Goal: Use online tool/utility: Use online tool/utility

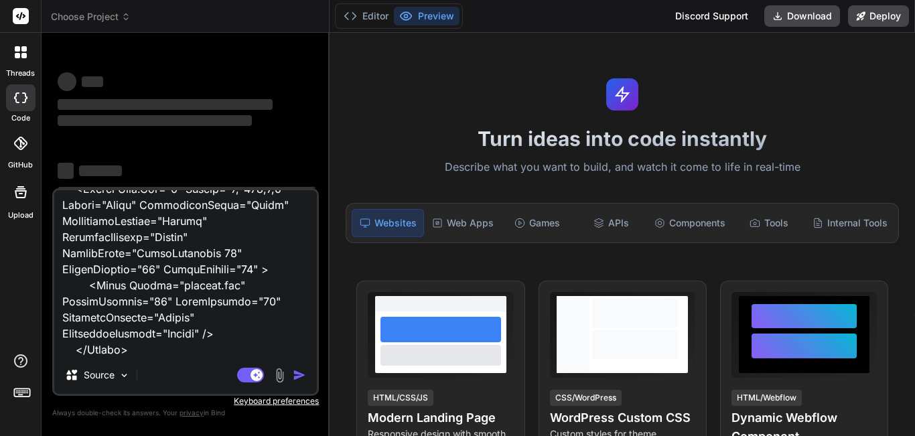
scroll to position [678, 0]
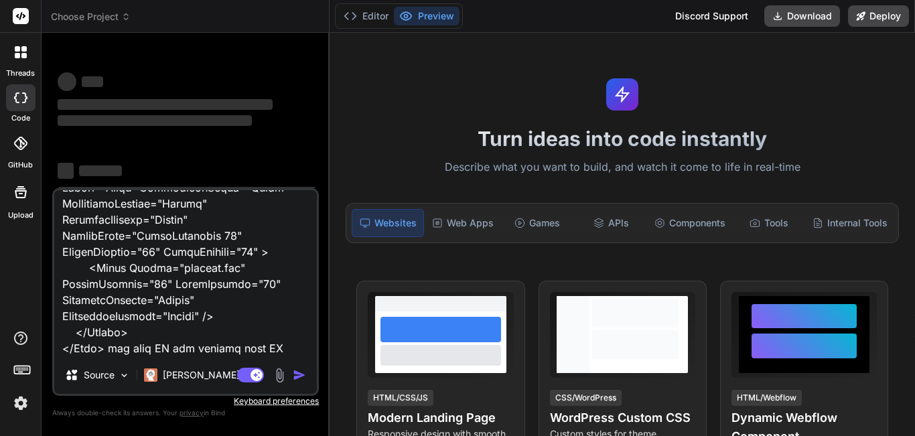
click at [259, 332] on textarea at bounding box center [185, 273] width 263 height 166
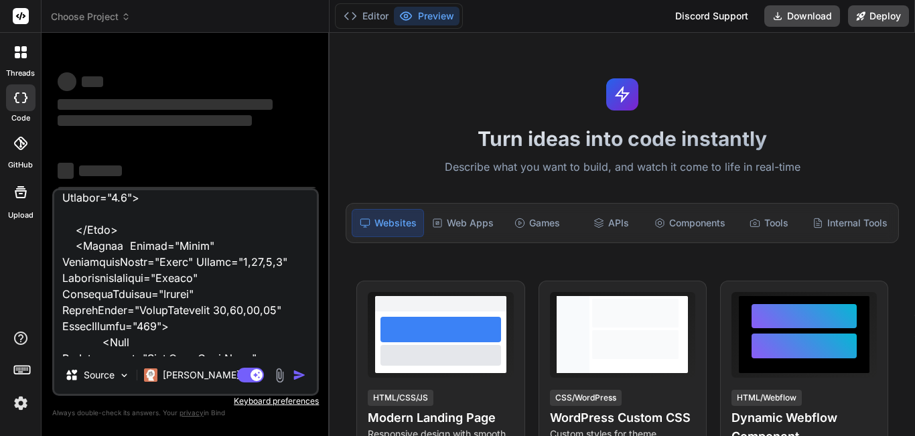
scroll to position [0, 0]
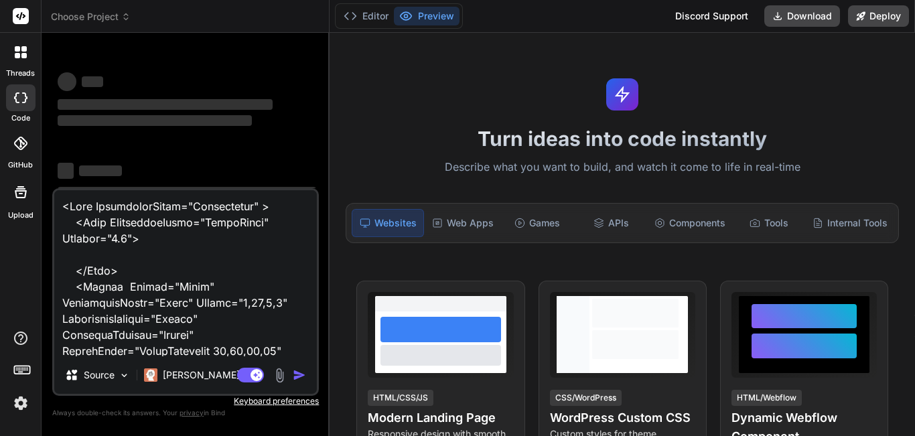
drag, startPoint x: 255, startPoint y: 328, endPoint x: 54, endPoint y: 165, distance: 259.7
click at [53, 165] on div "‌ ‌ ‌ ‌ ‌ ‌ ‌ ‌ ‌ ‌ ‌ ‌ ‌ ‌ Source [PERSON_NAME] 4 S.. Agent Mode. When this to…" at bounding box center [185, 240] width 267 height 392
type textarea "x"
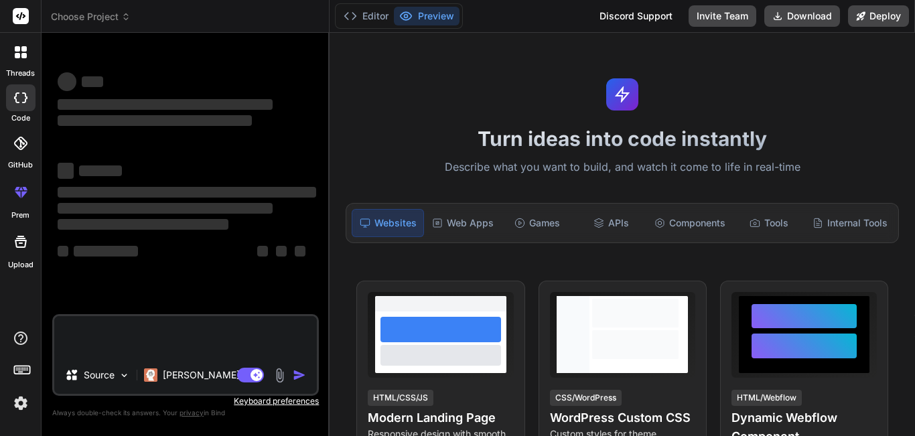
click at [97, 342] on textarea at bounding box center [185, 336] width 263 height 40
type textarea "x"
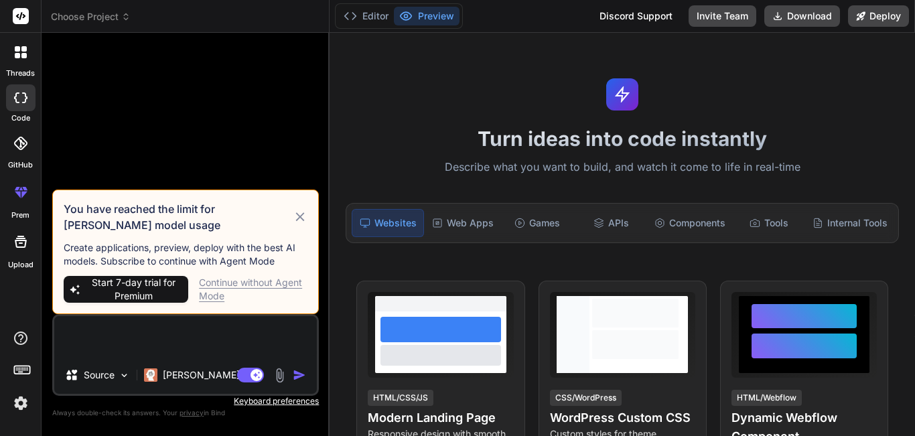
type textarea "public async void PickPhoto() { FileResult photo = await MediaPicker.Default.Pi…"
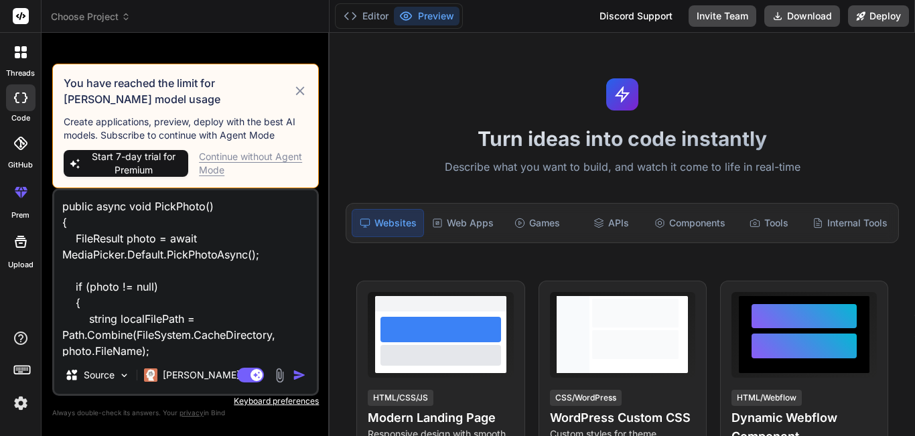
type textarea "x"
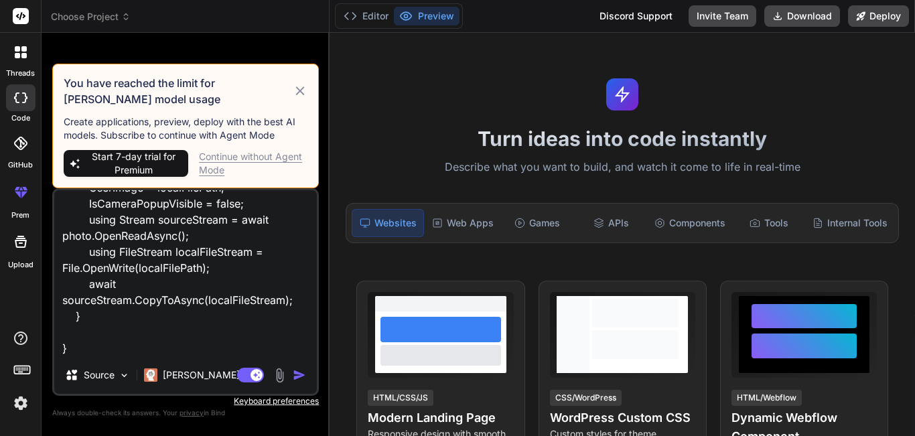
type textarea "public async void PickPhoto() { FileResult photo = await MediaPicker.Default.Pi…"
click at [306, 88] on icon at bounding box center [300, 91] width 15 height 16
type textarea "x"
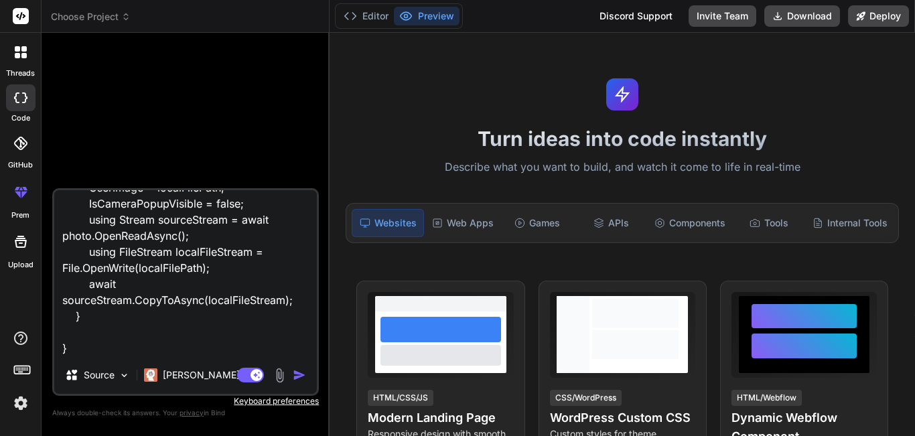
click at [88, 343] on textarea "public async void PickPhoto() { FileResult photo = await MediaPicker.Default.Pi…" at bounding box center [185, 273] width 263 height 166
type textarea "public async void PickPhoto() { FileResult photo = await MediaPicker.Default.Pi…"
type textarea "x"
type textarea "public async void PickPhoto() { FileResult photo = await MediaPicker.Default.Pi…"
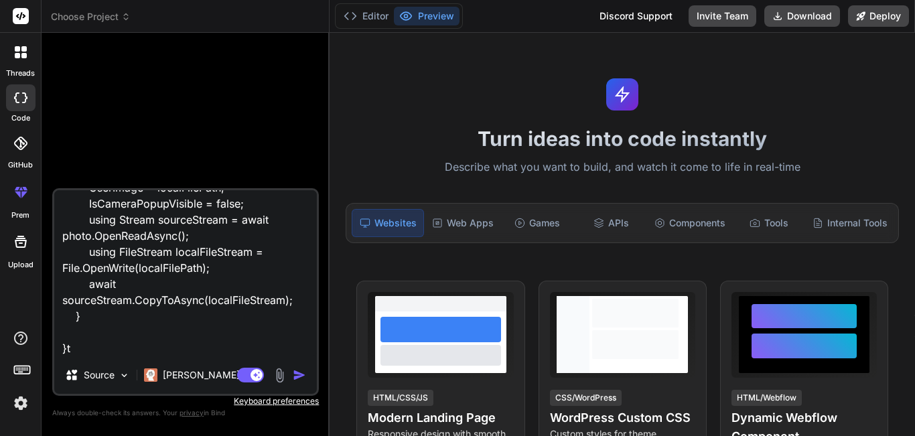
type textarea "x"
type textarea "public async void PickPhoto() { FileResult photo = await MediaPicker.Default.Pi…"
type textarea "x"
type textarea "public async void PickPhoto() { FileResult photo = await MediaPicker.Default.Pi…"
type textarea "x"
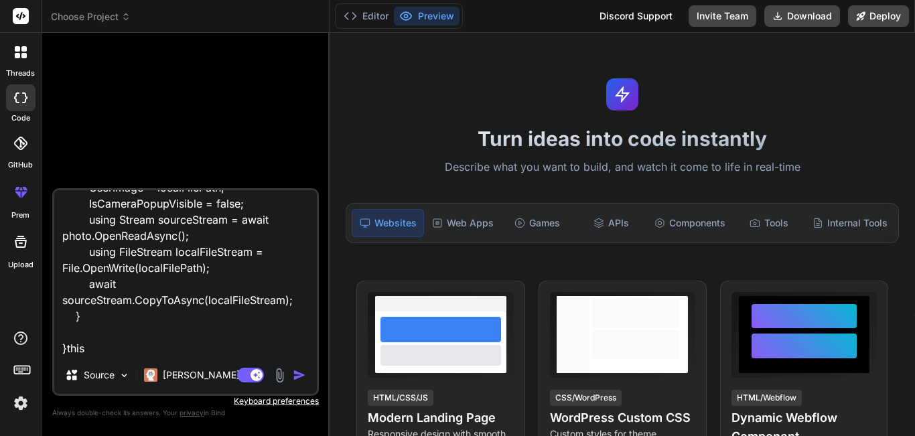
type textarea "public async void PickPhoto() { FileResult photo = await MediaPicker.Default.Pi…"
type textarea "x"
type textarea "public async void PickPhoto() { FileResult photo = await MediaPicker.Default.Pi…"
type textarea "x"
type textarea "public async void PickPhoto() { FileResult photo = await MediaPicker.Default.Pi…"
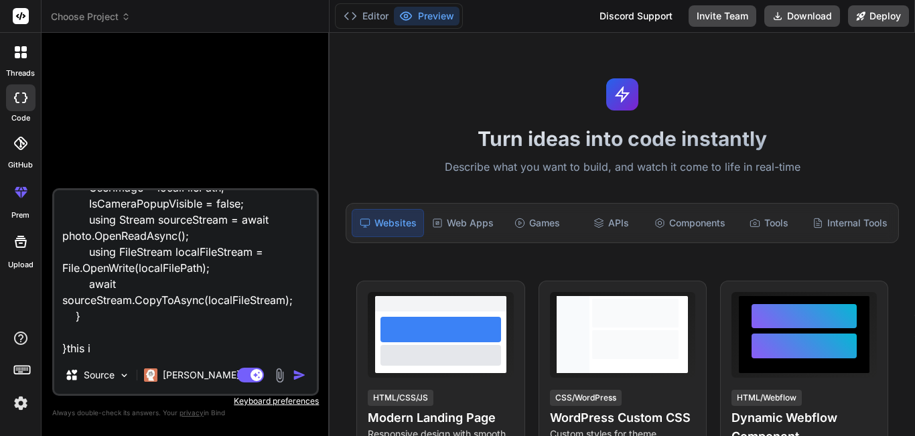
type textarea "x"
type textarea "public async void PickPhoto() { FileResult photo = await MediaPicker.Default.Pi…"
type textarea "x"
type textarea "public async void PickPhoto() { FileResult photo = await MediaPicker.Default.Pi…"
type textarea "x"
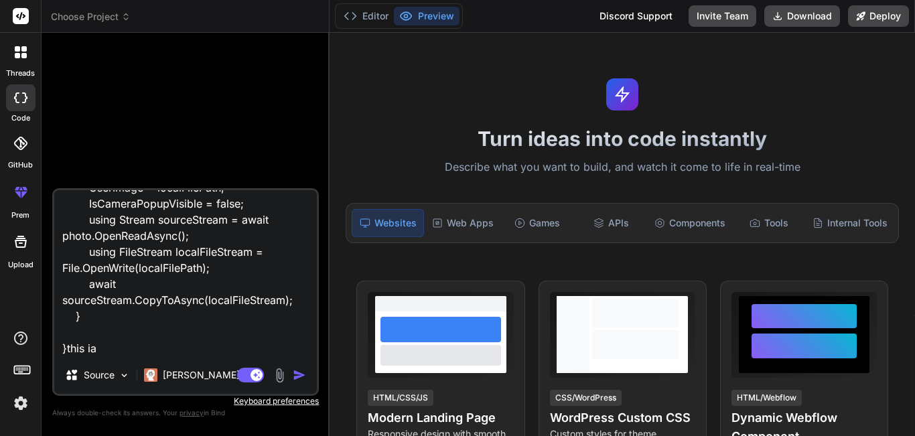
type textarea "public async void PickPhoto() { FileResult photo = await MediaPicker.Default.Pi…"
type textarea "x"
type textarea "public async void PickPhoto() { FileResult photo = await MediaPicker.Default.Pi…"
type textarea "x"
type textarea "public async void PickPhoto() { FileResult photo = await MediaPicker.Default.Pi…"
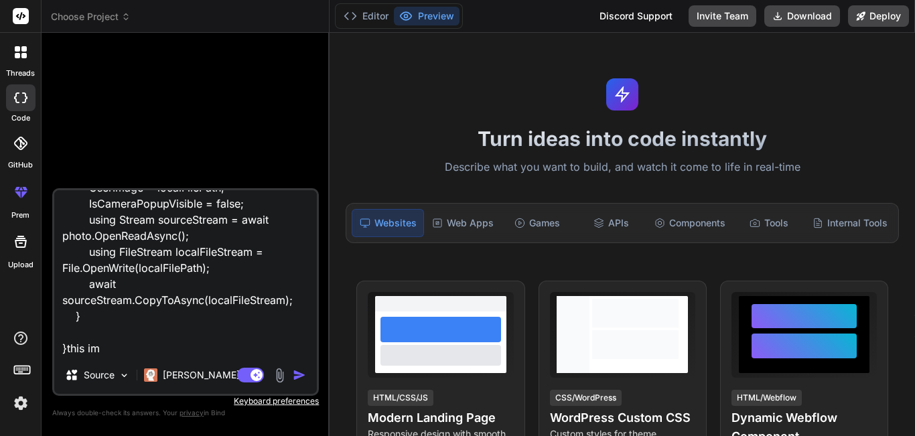
type textarea "x"
type textarea "public async void PickPhoto() { FileResult photo = await MediaPicker.Default.Pi…"
type textarea "x"
type textarea "public async void PickPhoto() { FileResult photo = await MediaPicker.Default.Pi…"
type textarea "x"
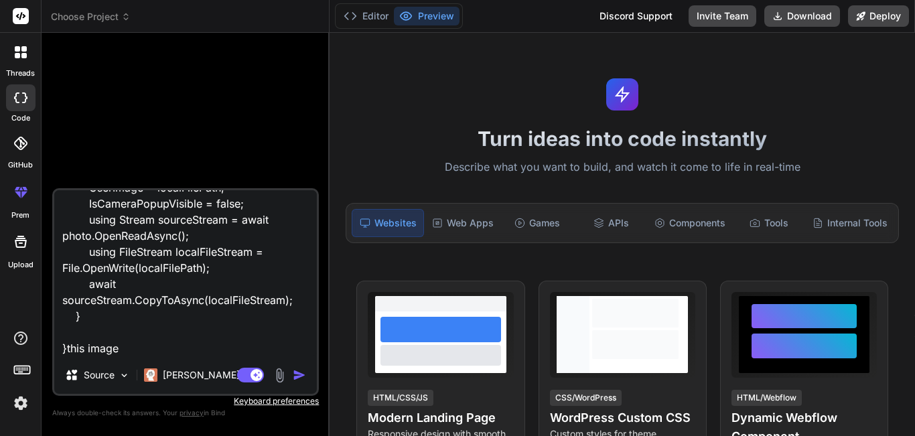
type textarea "public async void PickPhoto() { FileResult photo = await MediaPicker.Default.Pi…"
type textarea "x"
type textarea "public async void PickPhoto() { FileResult photo = await MediaPicker.Default.Pi…"
type textarea "x"
type textarea "public async void PickPhoto() { FileResult photo = await MediaPicker.Default.Pi…"
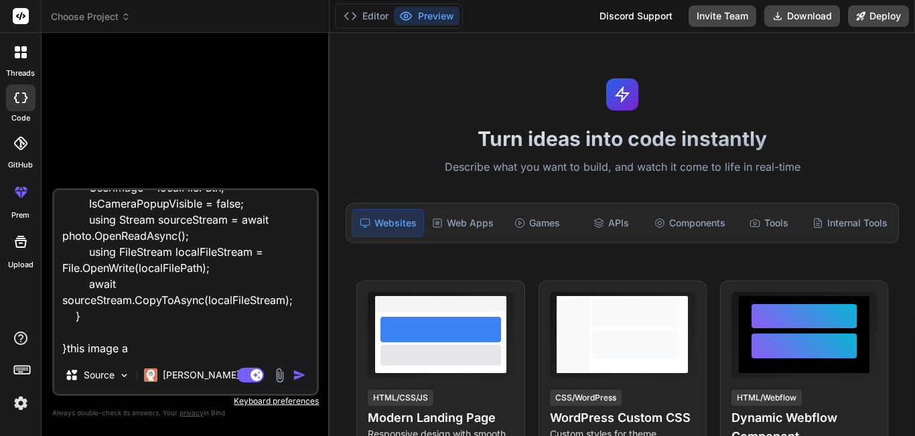
type textarea "x"
type textarea "public async void PickPhoto() { FileResult photo = await MediaPicker.Default.Pi…"
type textarea "x"
type textarea "public async void PickPhoto() { FileResult photo = await MediaPicker.Default.Pi…"
type textarea "x"
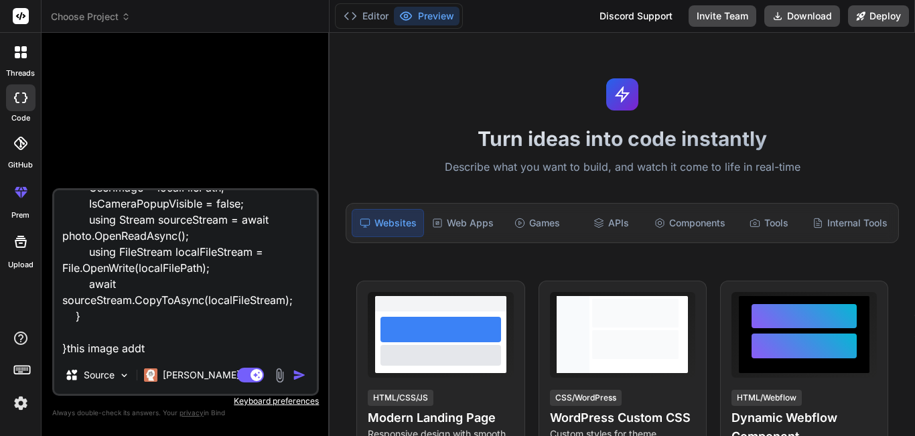
type textarea "public async void PickPhoto() { FileResult photo = await MediaPicker.Default.Pi…"
type textarea "x"
type textarea "public async void PickPhoto() { FileResult photo = await MediaPicker.Default.Pi…"
type textarea "x"
type textarea "public async void PickPhoto() { FileResult photo = await MediaPicker.Default.Pi…"
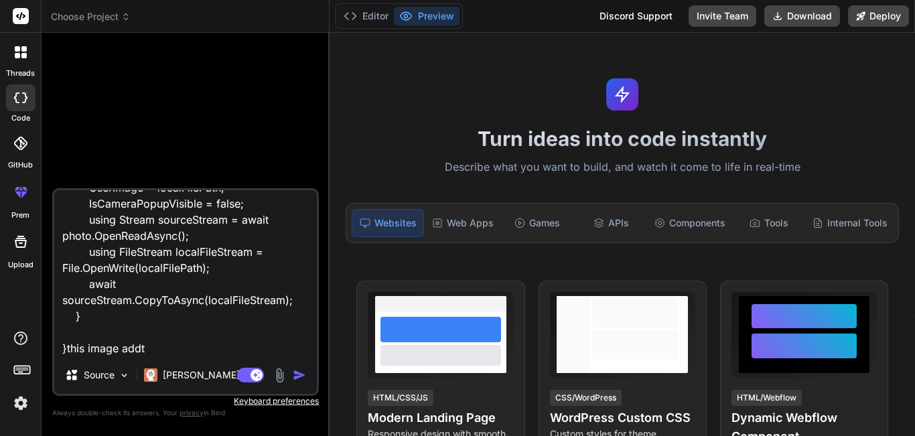
type textarea "x"
type textarea "public async void PickPhoto() { FileResult photo = await MediaPicker.Default.Pi…"
type textarea "x"
type textarea "public async void PickPhoto() { FileResult photo = await MediaPicker.Default.Pi…"
type textarea "x"
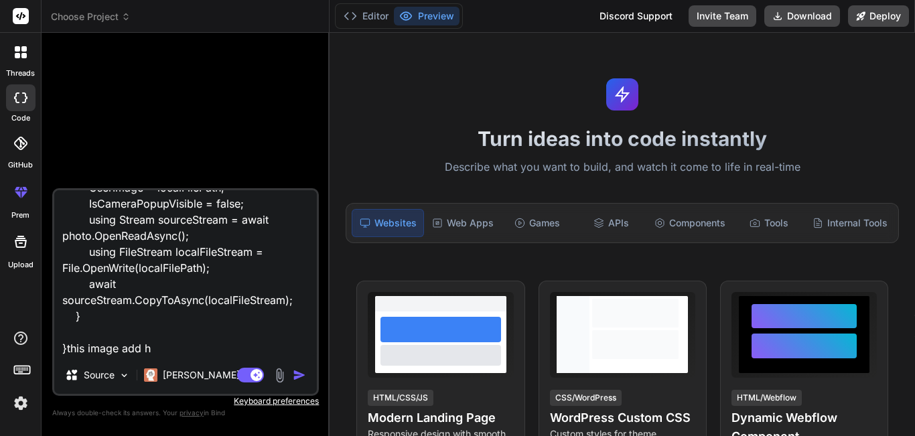
type textarea "public async void PickPhoto() { FileResult photo = await MediaPicker.Default.Pi…"
type textarea "x"
type textarea "public async void PickPhoto() { FileResult photo = await MediaPicker.Default.Pi…"
type textarea "x"
type textarea "public async void PickPhoto() { FileResult photo = await MediaPicker.Default.Pi…"
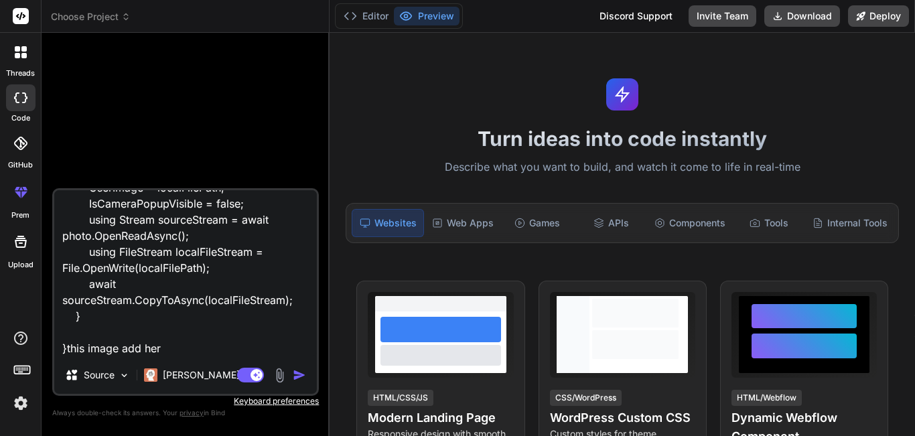
type textarea "x"
type textarea "public async void PickPhoto() { FileResult photo = await MediaPicker.Default.Pi…"
type textarea "x"
paste textarea "ProfileImage"
type textarea "public async void PickPhoto() { FileResult photo = await MediaPicker.Default.Pi…"
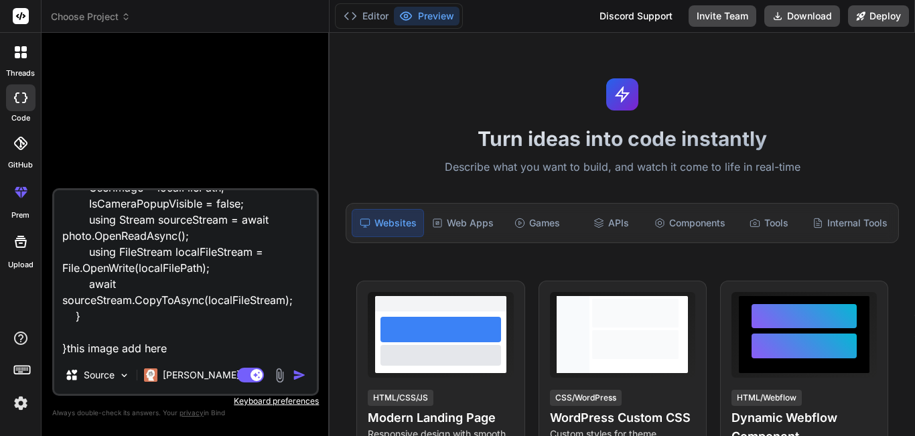
type textarea "x"
type textarea "public async void PickPhoto() { FileResult photo = await MediaPicker.Default.Pi…"
type textarea "x"
type textarea "public async void PickPhoto() { FileResult photo = await MediaPicker.Default.Pi…"
type textarea "x"
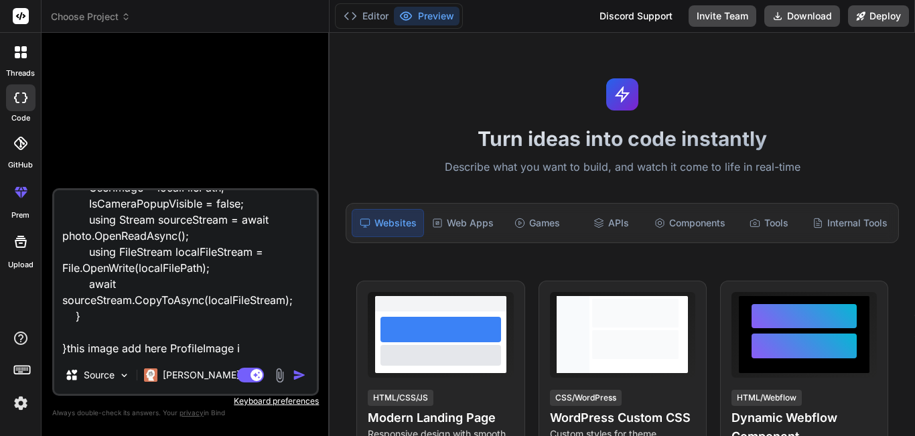
type textarea "public async void PickPhoto() { FileResult photo = await MediaPicker.Default.Pi…"
type textarea "x"
type textarea "public async void PickPhoto() { FileResult photo = await MediaPicker.Default.Pi…"
type textarea "x"
type textarea "public async void PickPhoto() { FileResult photo = await MediaPicker.Default.Pi…"
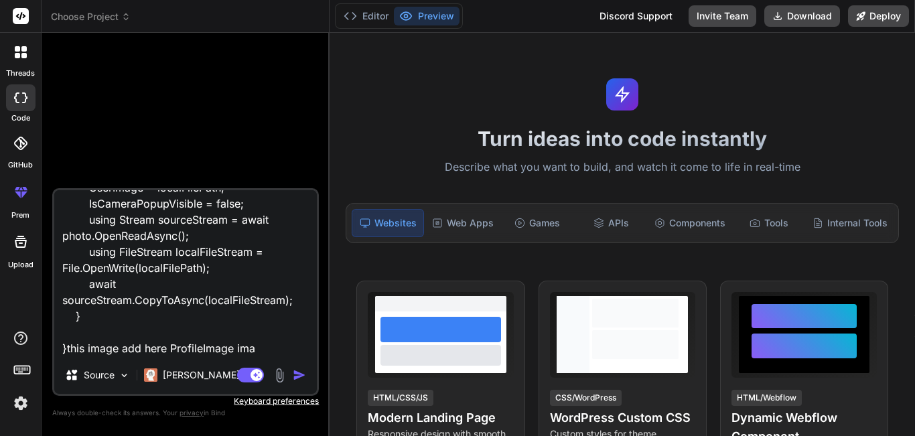
type textarea "x"
type textarea "public async void PickPhoto() { FileResult photo = await MediaPicker.Default.Pi…"
type textarea "x"
type textarea "public async void PickPhoto() { FileResult photo = await MediaPicker.Default.Pi…"
type textarea "x"
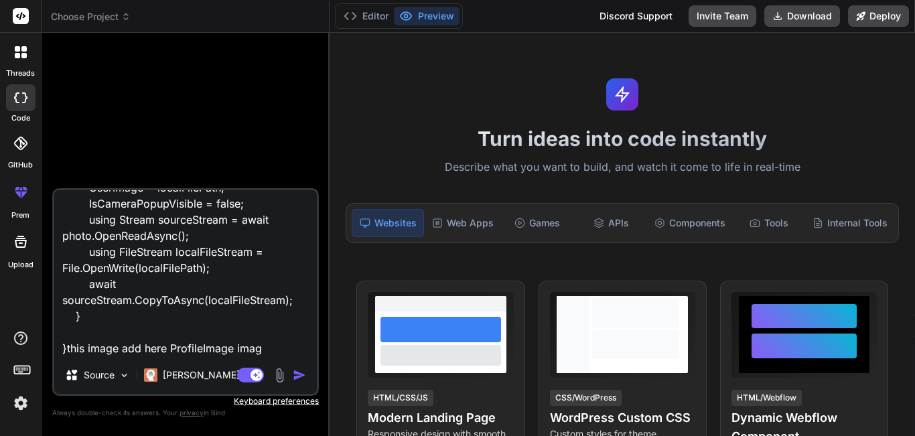
type textarea "public async void PickPhoto() { FileResult photo = await MediaPicker.Default.Pi…"
type textarea "x"
type textarea "public async void PickPhoto() { FileResult photo = await MediaPicker.Default.Pi…"
type textarea "x"
type textarea "public async void PickPhoto() { FileResult photo = await MediaPicker.Default.Pi…"
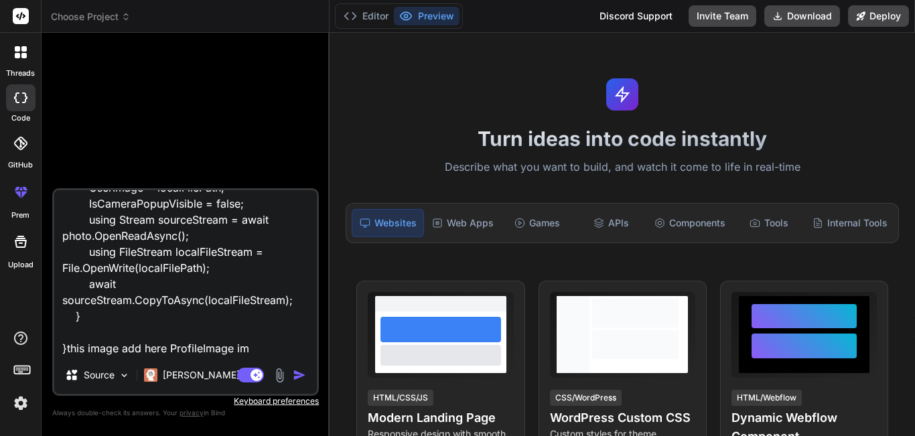
type textarea "x"
type textarea "public async void PickPhoto() { FileResult photo = await MediaPicker.Default.Pi…"
type textarea "x"
type textarea "public async void PickPhoto() { FileResult photo = await MediaPicker.Default.Pi…"
type textarea "x"
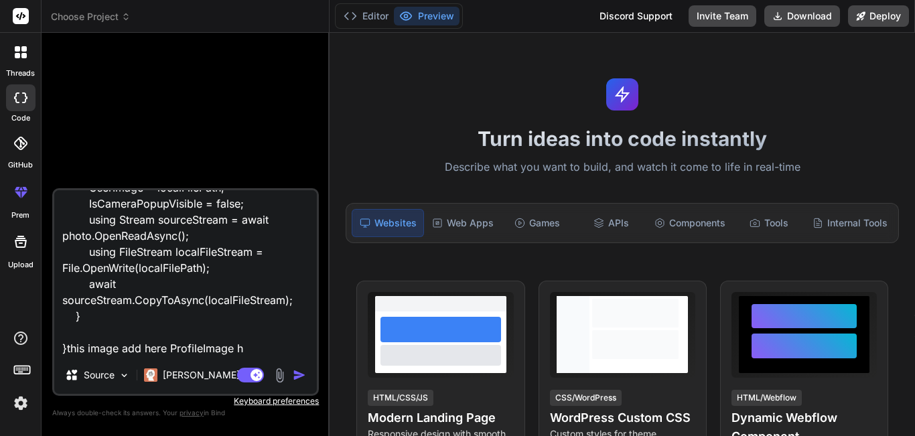
type textarea "public async void PickPhoto() { FileResult photo = await MediaPicker.Default.Pi…"
type textarea "x"
type textarea "public async void PickPhoto() { FileResult photo = await MediaPicker.Default.Pi…"
type textarea "x"
type textarea "public async void PickPhoto() { FileResult photo = await MediaPicker.Default.Pi…"
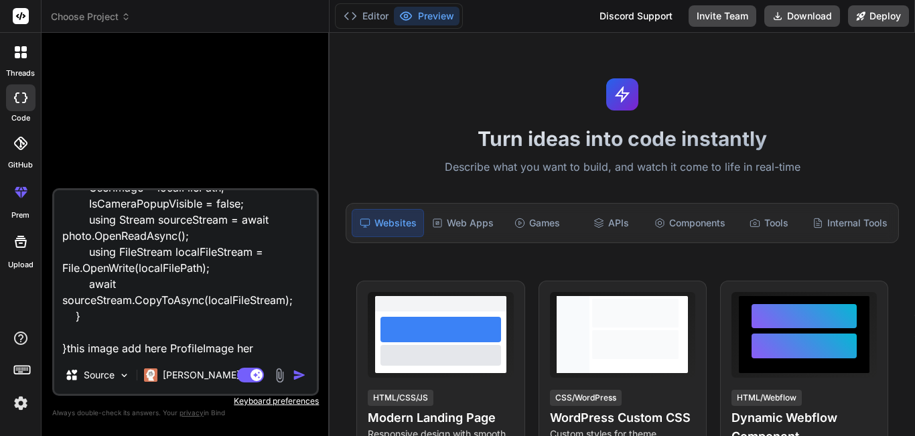
type textarea "x"
type textarea "public async void PickPhoto() { FileResult photo = await MediaPicker.Default.Pi…"
type textarea "x"
paste textarea "ProfileImage"
type textarea "public async void PickPhoto() { FileResult photo = await MediaPicker.Default.Pi…"
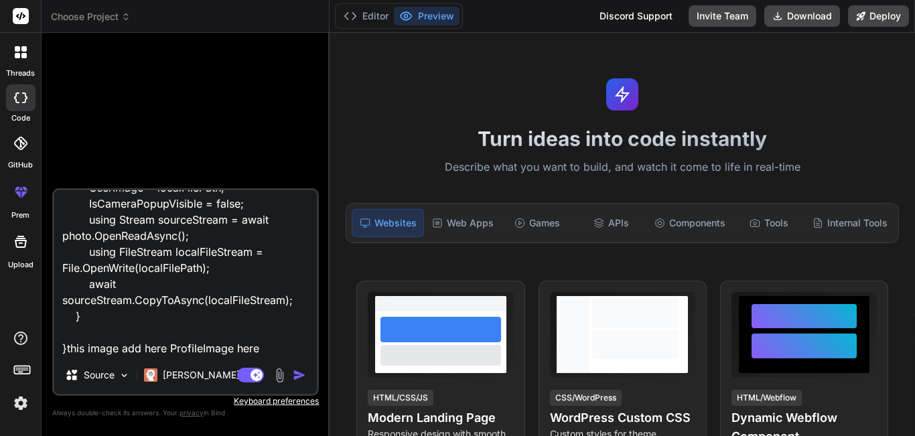
type textarea "x"
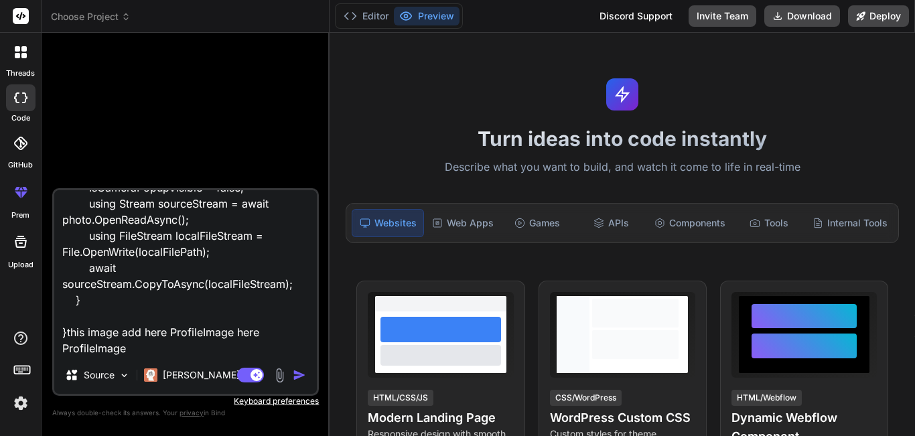
scroll to position [212, 0]
drag, startPoint x: 150, startPoint y: 350, endPoint x: 60, endPoint y: 356, distance: 90.7
click at [60, 356] on textarea "public async void PickPhoto() { FileResult photo = await MediaPicker.Default.Pi…" at bounding box center [185, 273] width 263 height 166
type textarea "public async void PickPhoto() { FileResult photo = await MediaPicker.Default.Pi…"
type textarea "x"
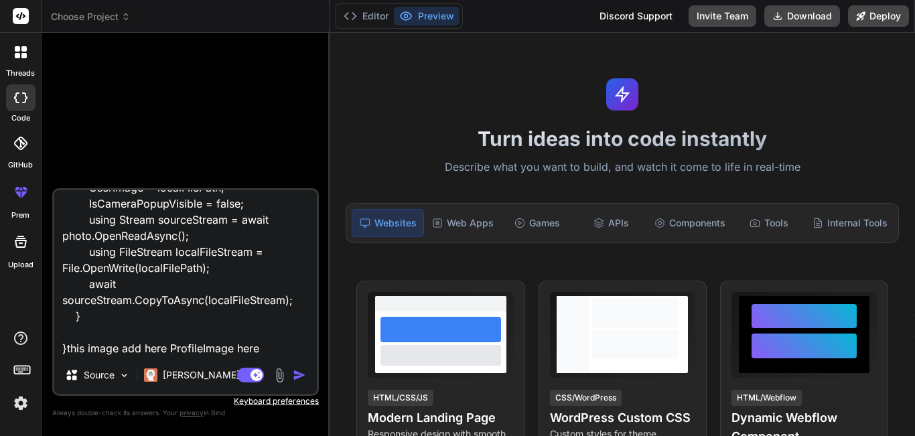
scroll to position [196, 0]
paste textarea "EditProfileRequestModel editProfileRequest = new() { FirstName = FirstName, Las…"
type textarea "public async void PickPhoto() { FileResult photo = await MediaPicker.Default.Pi…"
type textarea "x"
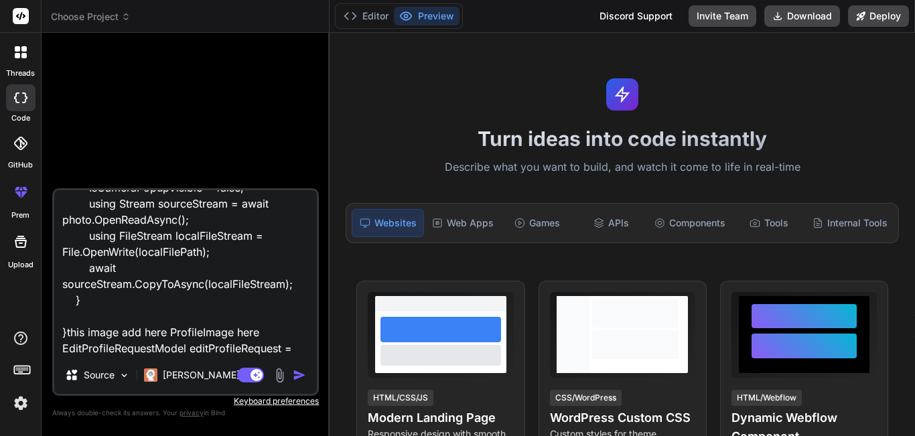
scroll to position [371, 0]
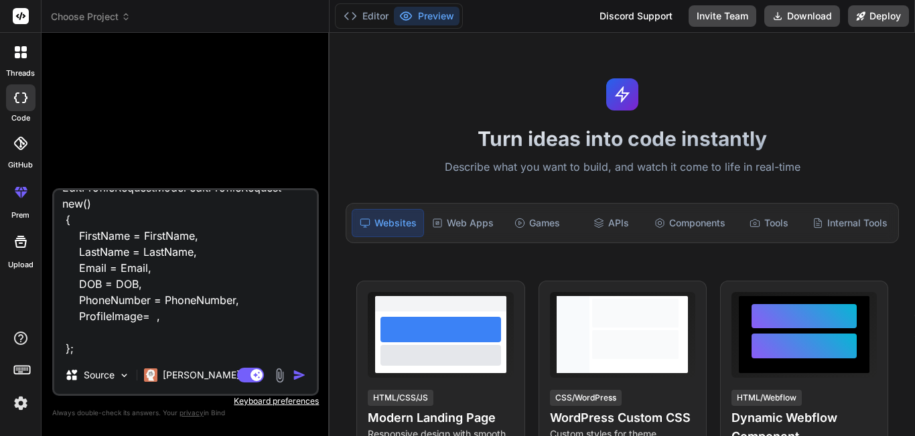
type textarea "public async void PickPhoto() { FileResult photo = await MediaPicker.Default.Pi…"
click at [295, 378] on img "button" at bounding box center [299, 375] width 13 height 13
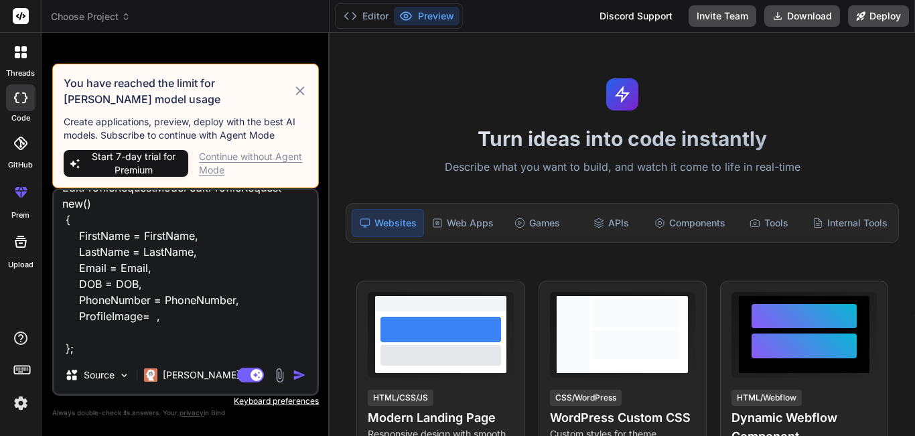
click at [304, 91] on icon at bounding box center [300, 91] width 15 height 16
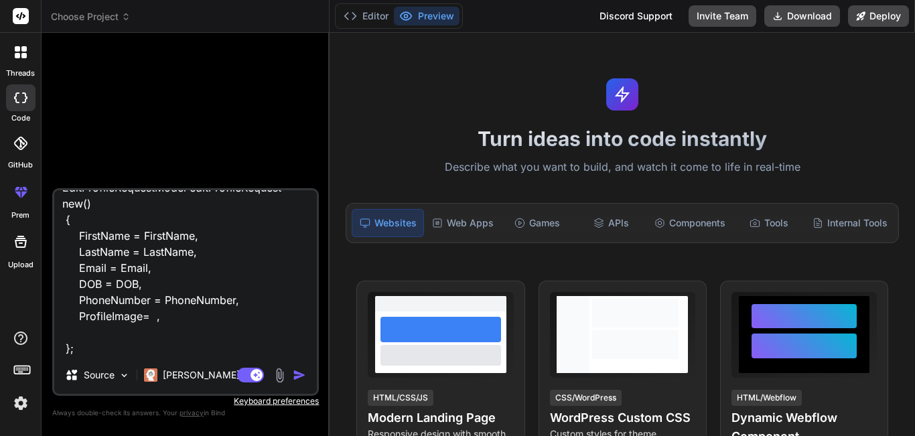
click at [302, 370] on img "button" at bounding box center [299, 375] width 13 height 13
type textarea "x"
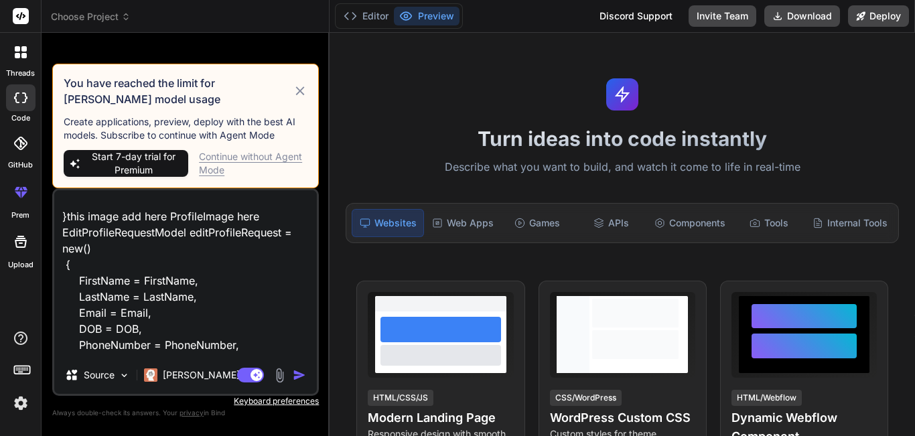
scroll to position [0, 0]
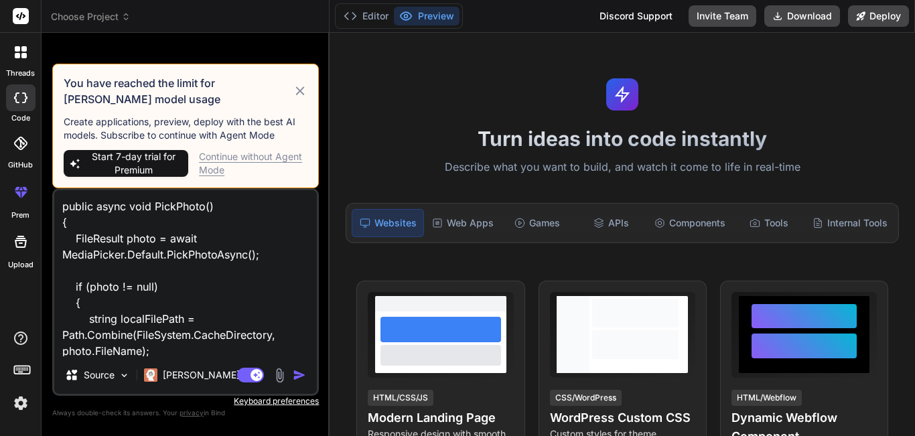
drag, startPoint x: 76, startPoint y: 356, endPoint x: 69, endPoint y: 151, distance: 205.2
click at [69, 151] on div "You have reached the limit for [PERSON_NAME] model usage Create applications, p…" at bounding box center [185, 240] width 267 height 392
type textarea "x"
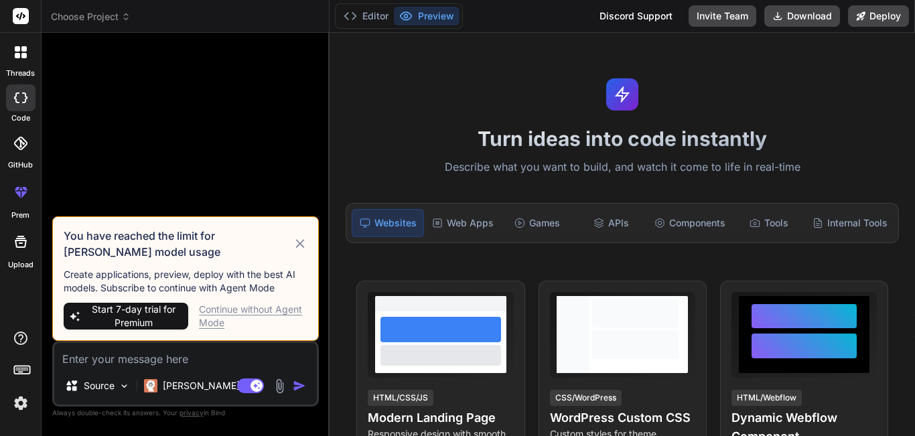
click at [301, 245] on icon at bounding box center [300, 243] width 9 height 9
type textarea "x"
